Goal: Task Accomplishment & Management: Manage account settings

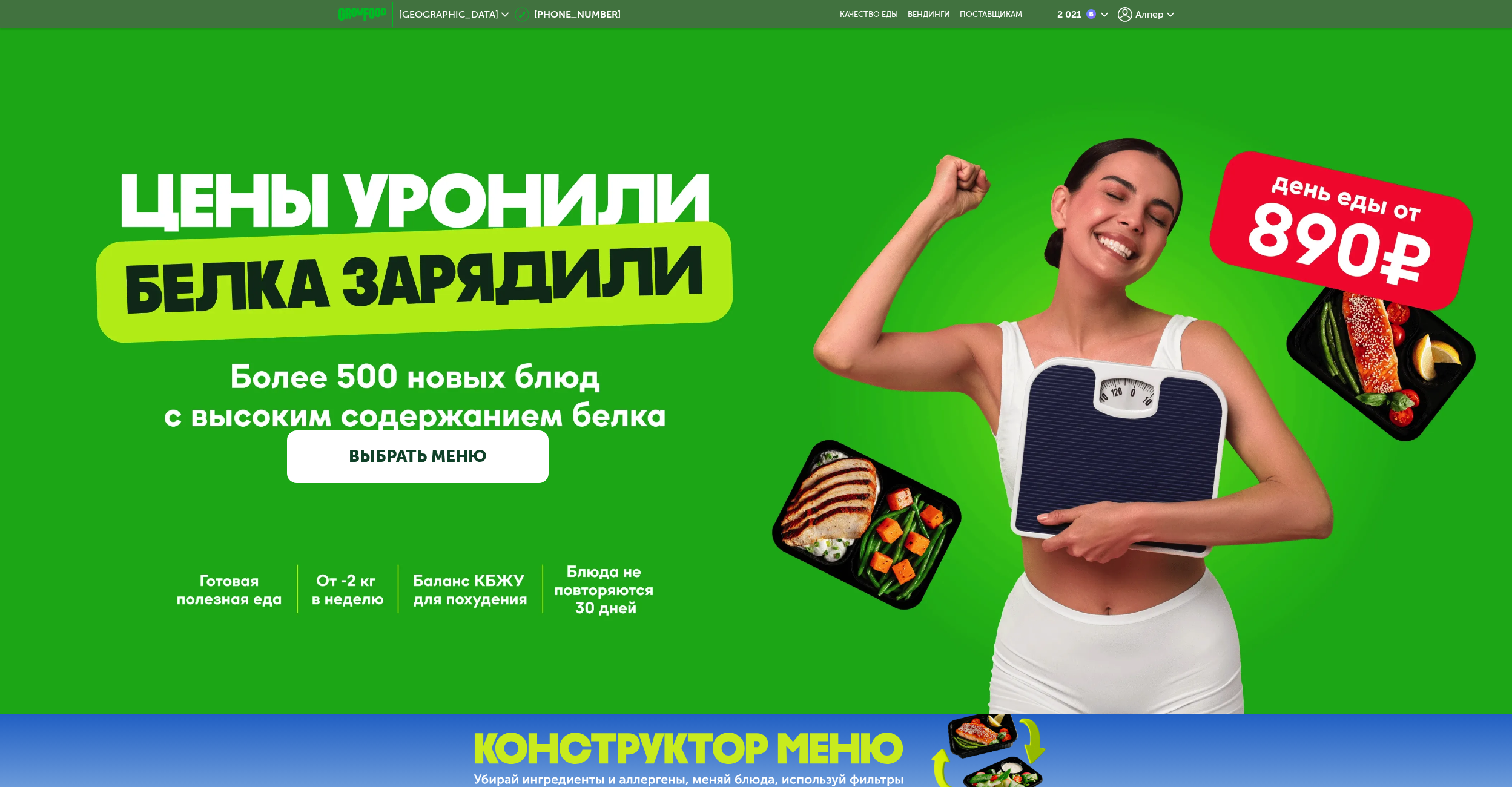
click at [1172, 10] on div "Алпер" at bounding box center [1146, 15] width 56 height 15
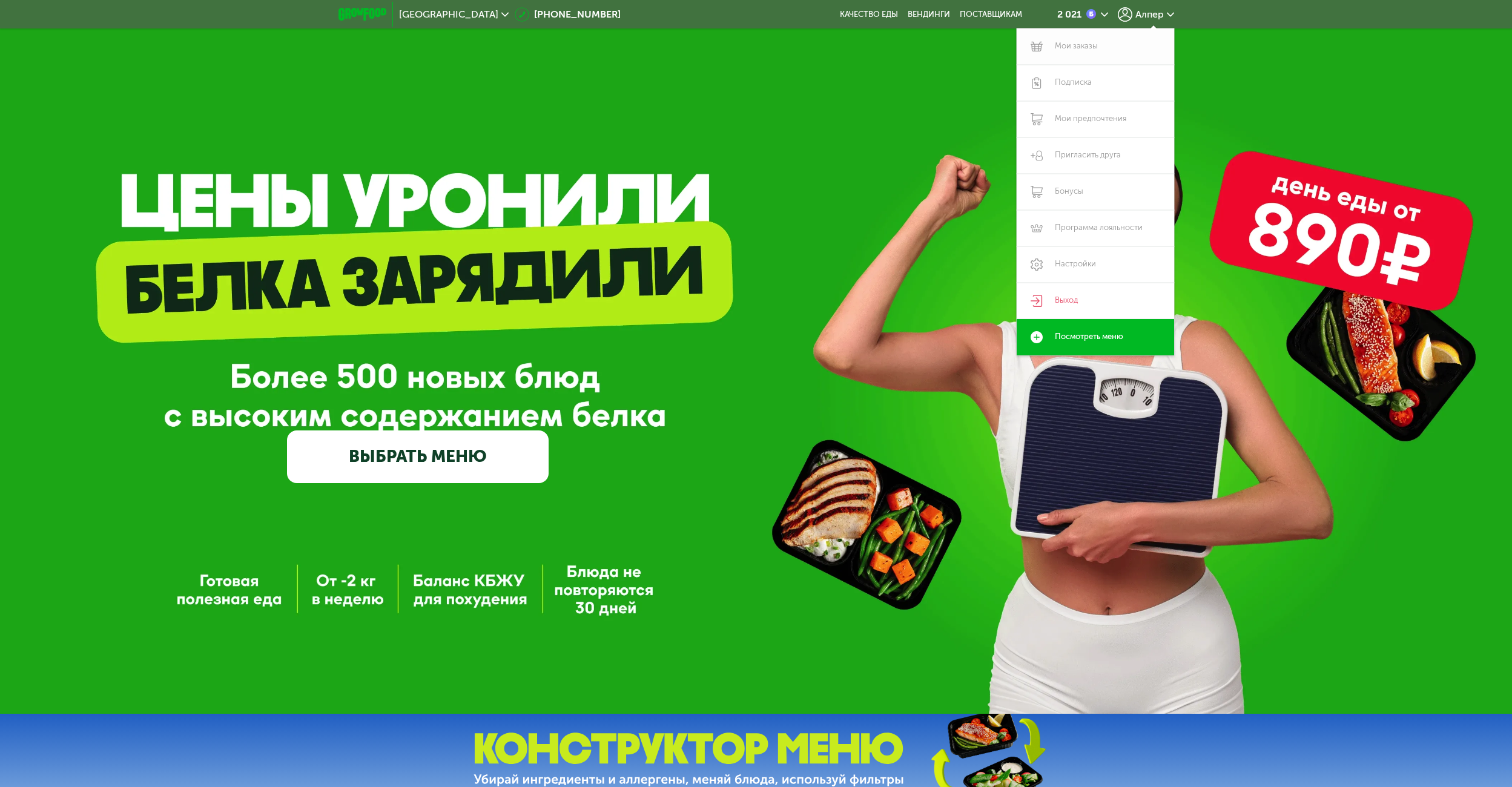
click at [1076, 40] on link "Мои заказы" at bounding box center [1095, 46] width 157 height 36
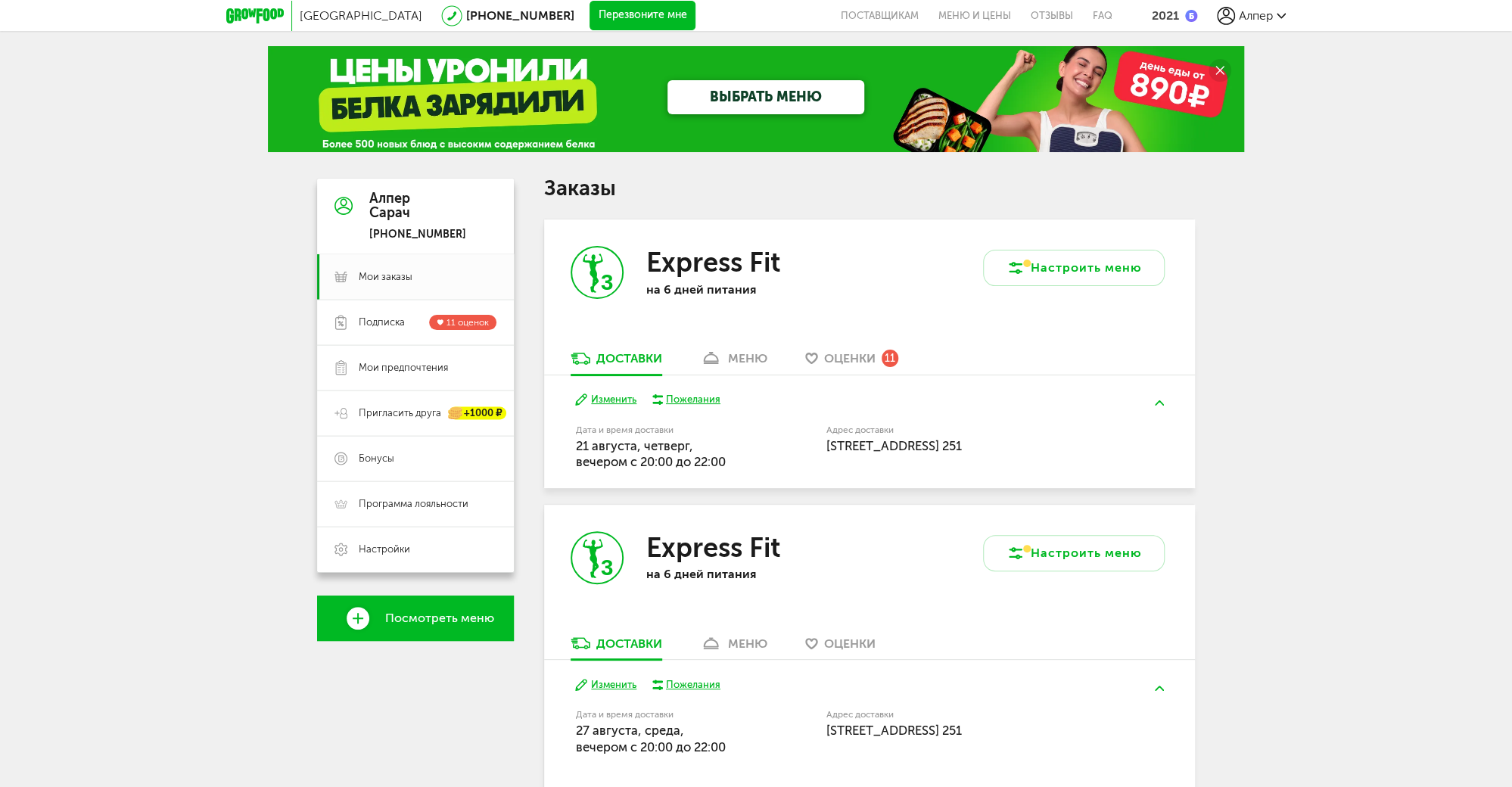
click at [733, 360] on div "меню" at bounding box center [747, 358] width 39 height 15
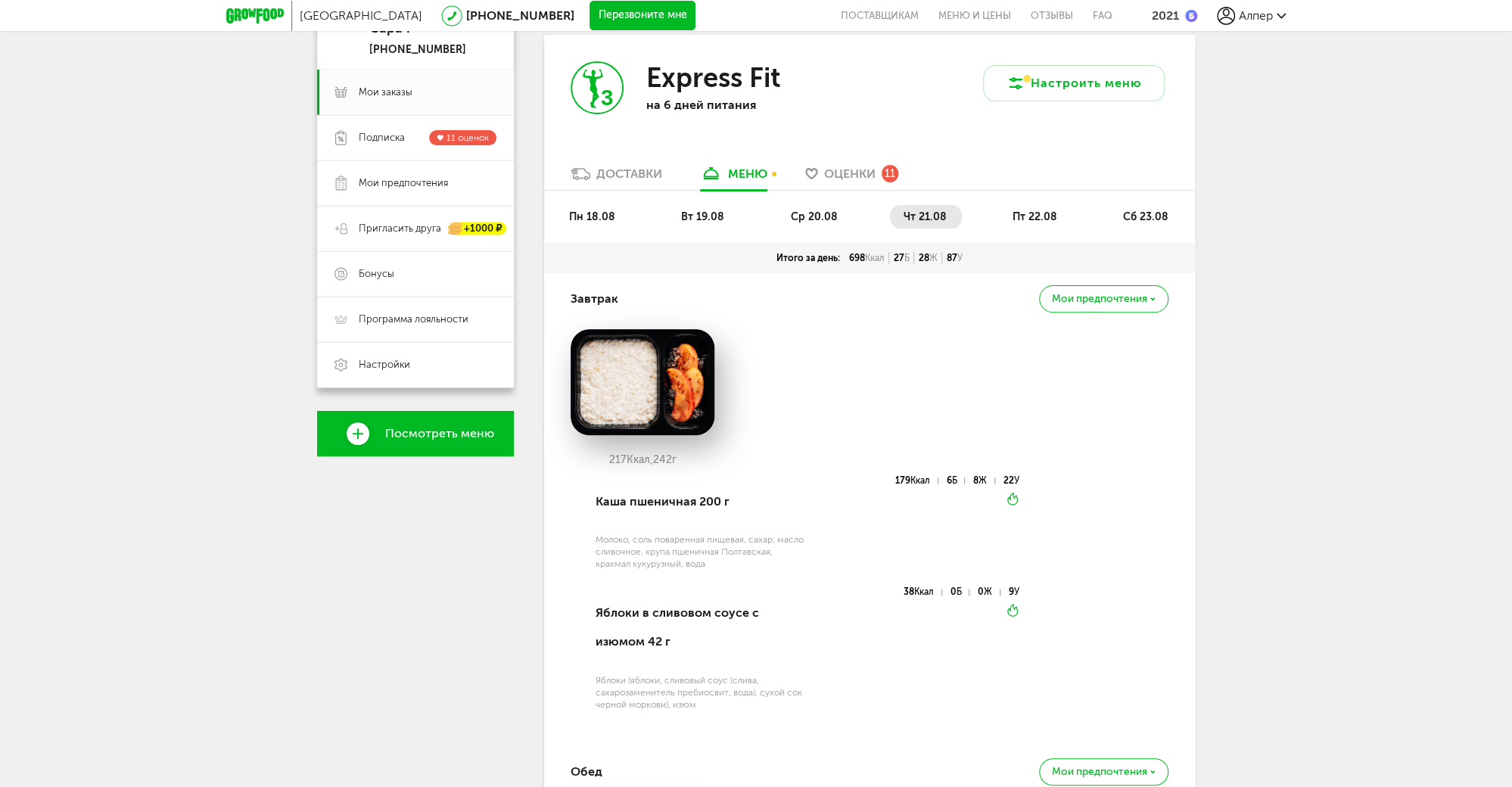
scroll to position [181, 0]
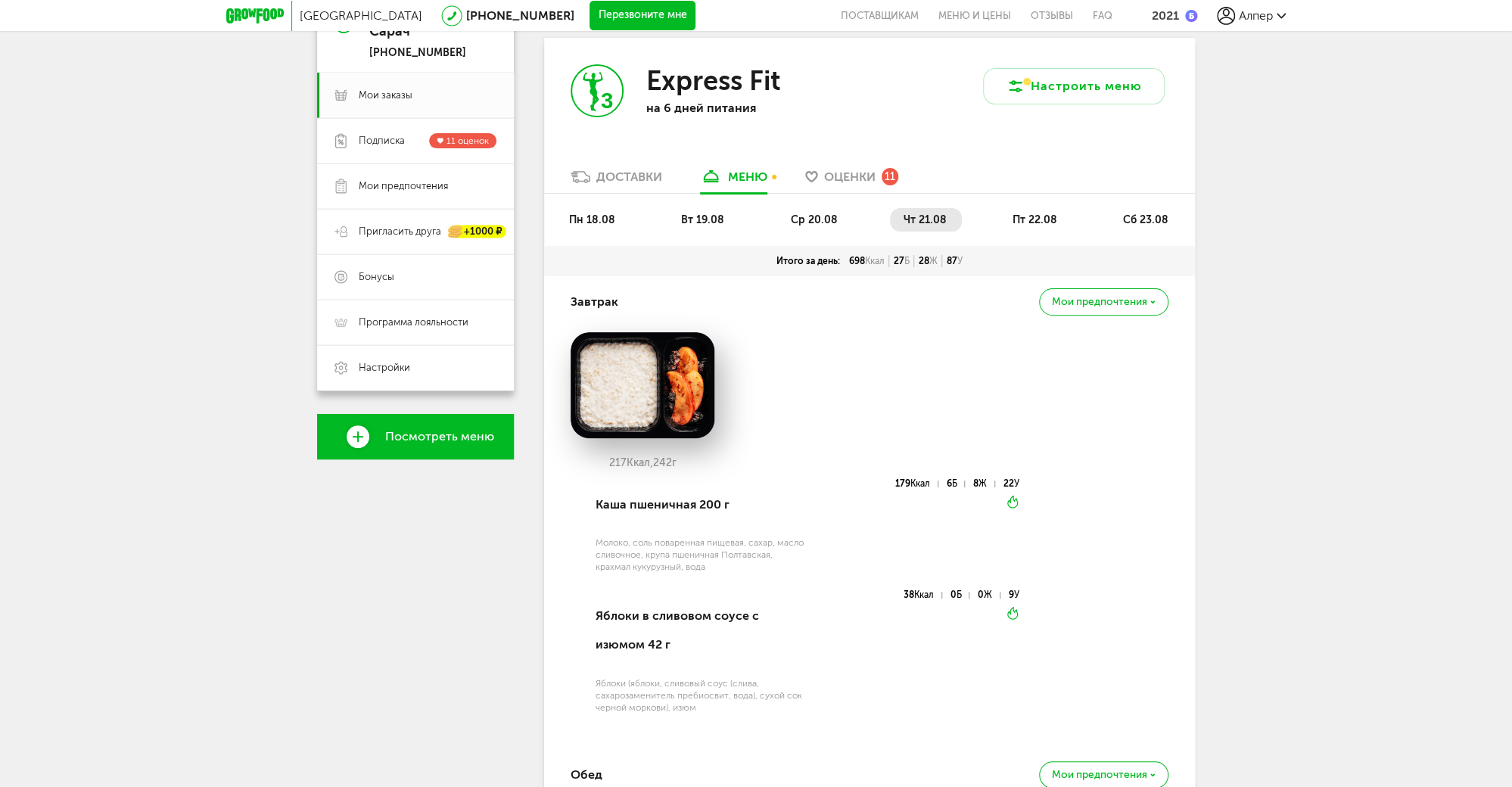
click at [1038, 218] on span "пт 22.08" at bounding box center [1035, 220] width 44 height 13
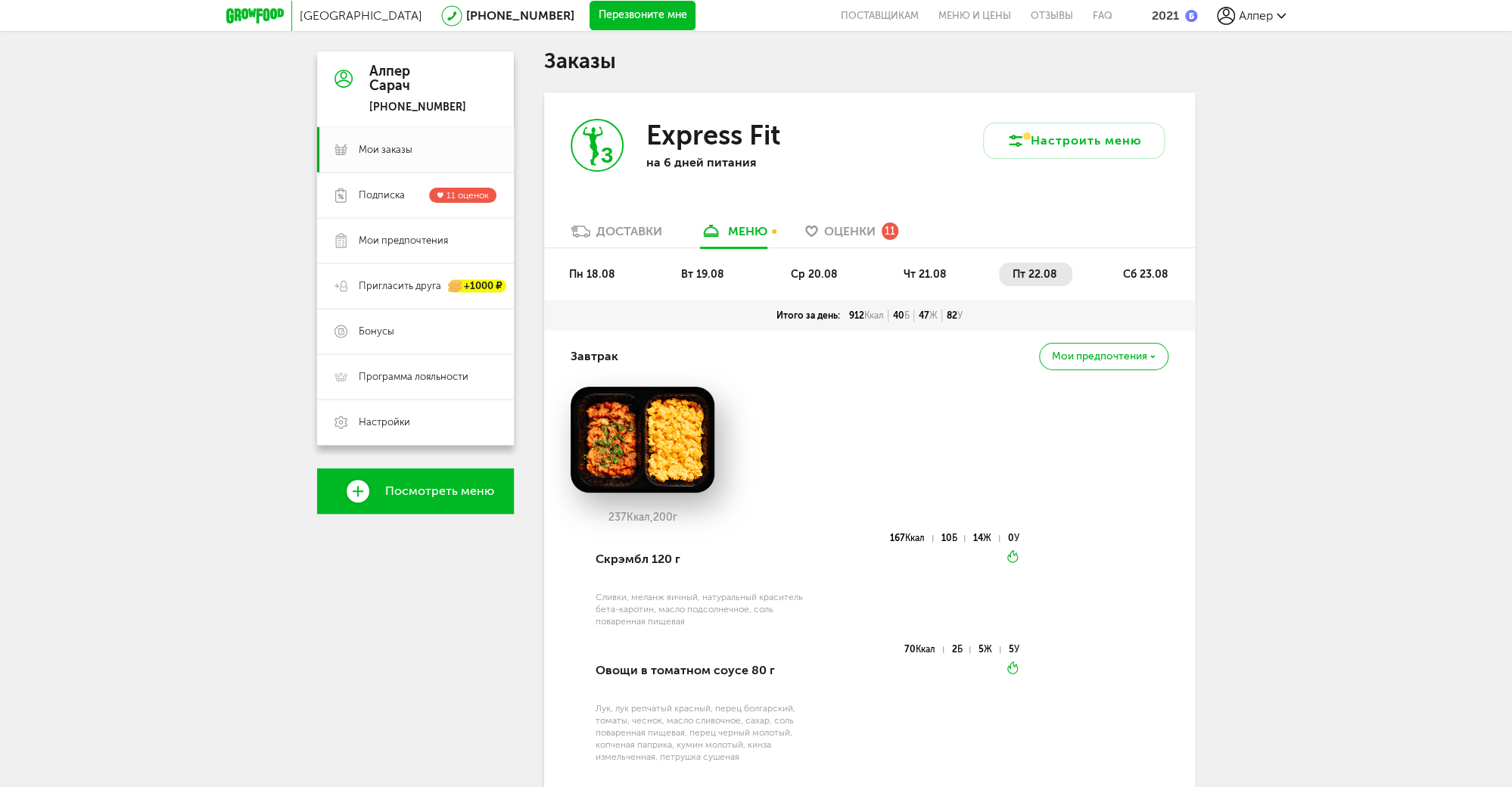
scroll to position [60, 0]
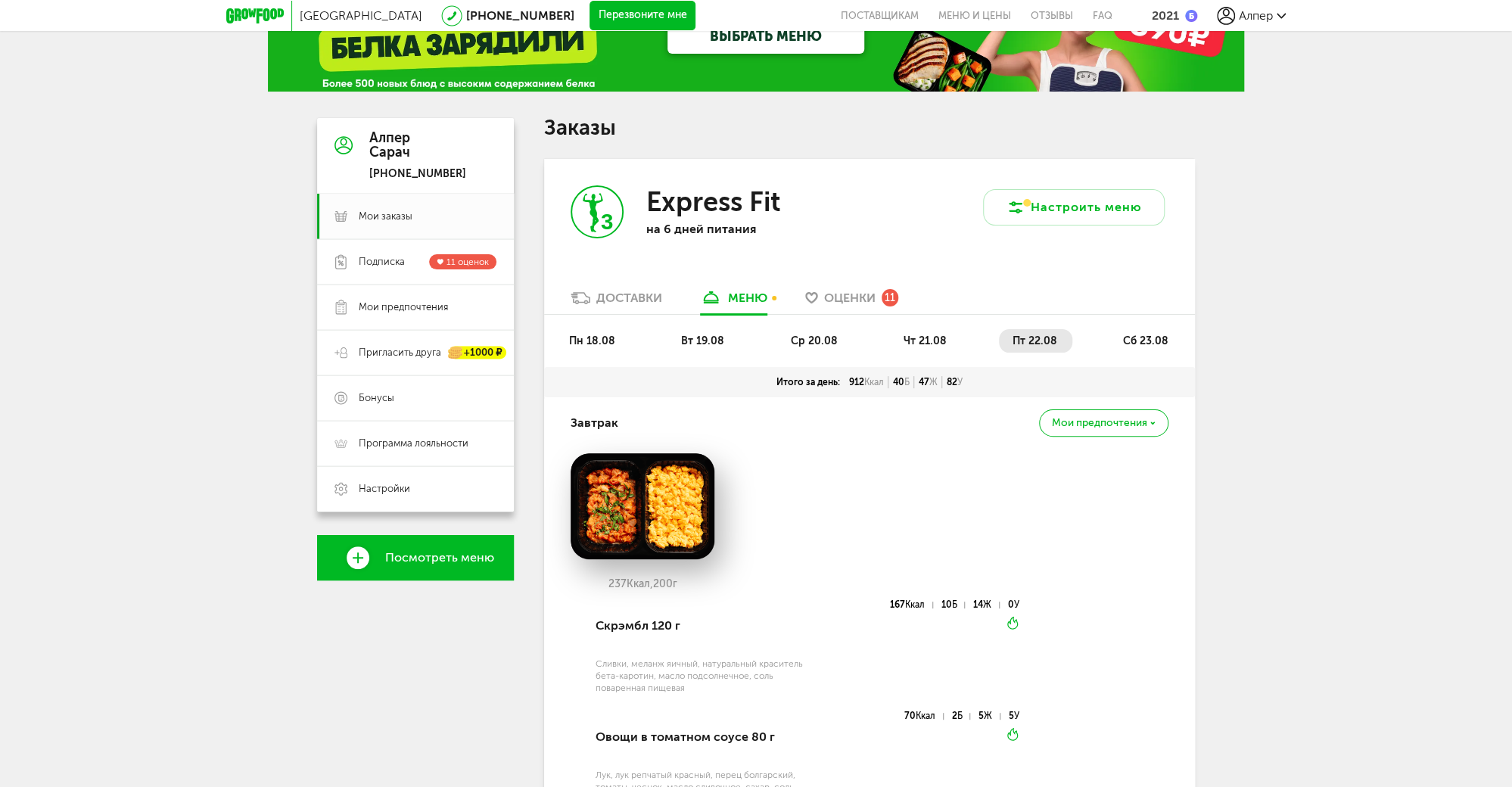
click at [1133, 340] on span "сб 23.08" at bounding box center [1145, 340] width 45 height 13
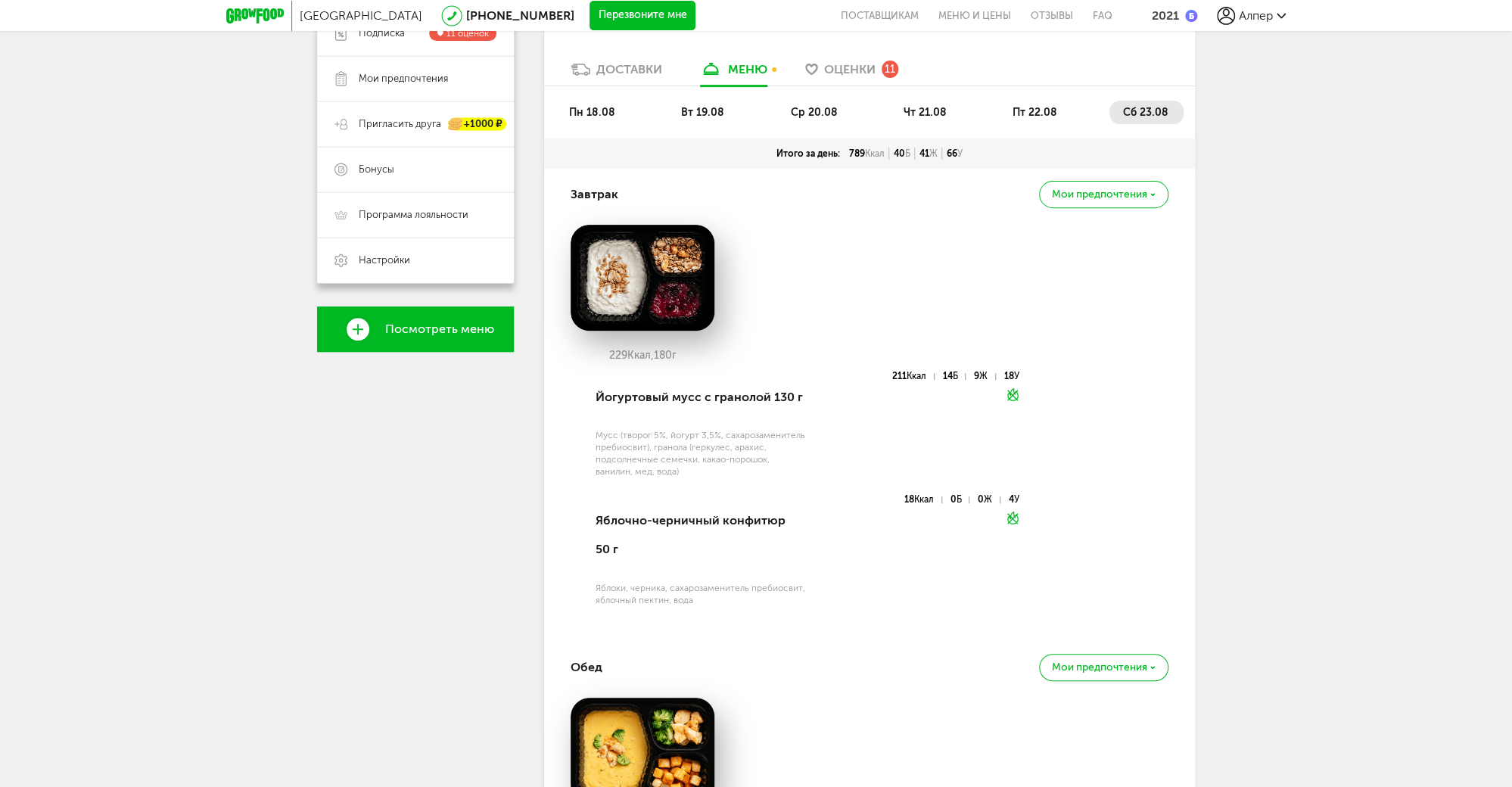
scroll to position [181, 0]
